Goal: Consume media (video, audio)

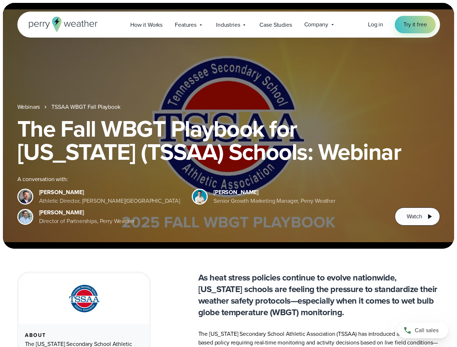
click at [228, 174] on div "The Fall WBGT Playbook for [US_STATE] (TSSAA) Schools: Webinar A conversation w…" at bounding box center [228, 171] width 423 height 109
click at [228, 25] on span "Industries" at bounding box center [228, 25] width 24 height 9
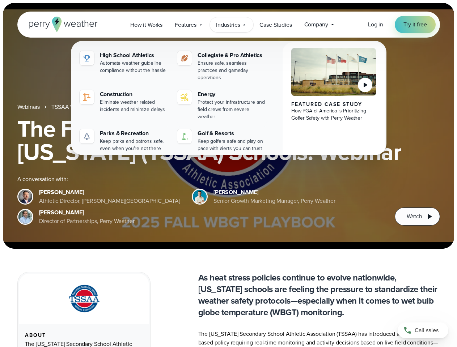
click at [228, 126] on h1 "The Fall WBGT Playbook for [US_STATE] (TSSAA) Schools: Webinar" at bounding box center [228, 140] width 423 height 46
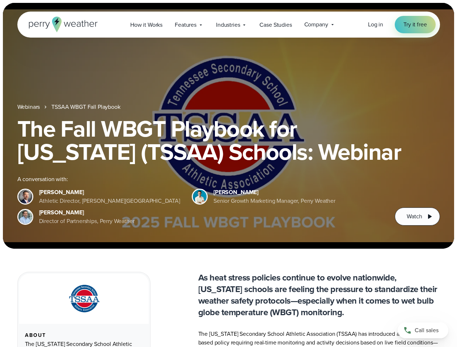
click at [86, 107] on link "TSSAA WBGT Fall Playbook" at bounding box center [85, 107] width 69 height 9
click at [417, 217] on span "Watch" at bounding box center [414, 216] width 15 height 9
